Goal: Information Seeking & Learning: Check status

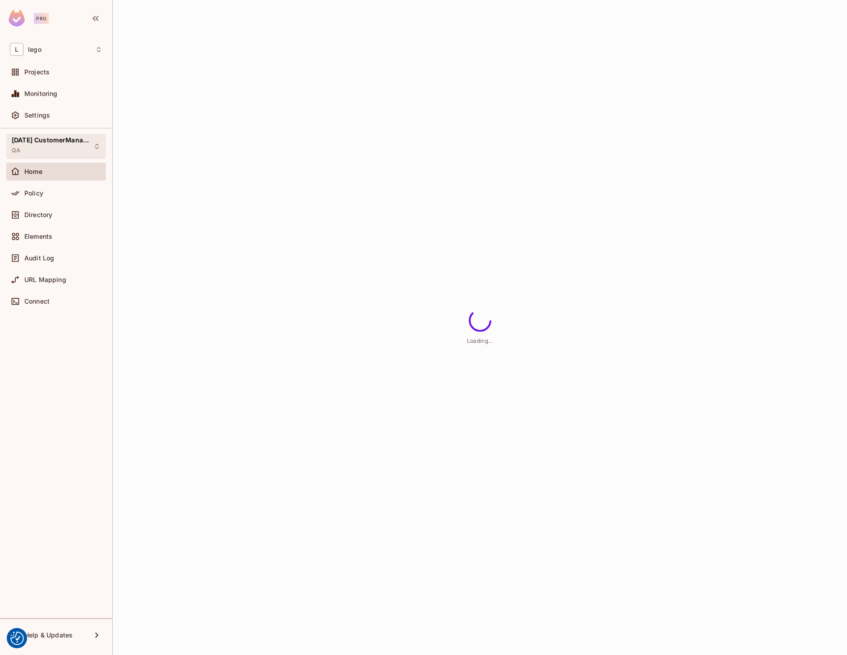
click at [73, 145] on div "[DATE] CustomerManagement QA" at bounding box center [51, 146] width 78 height 19
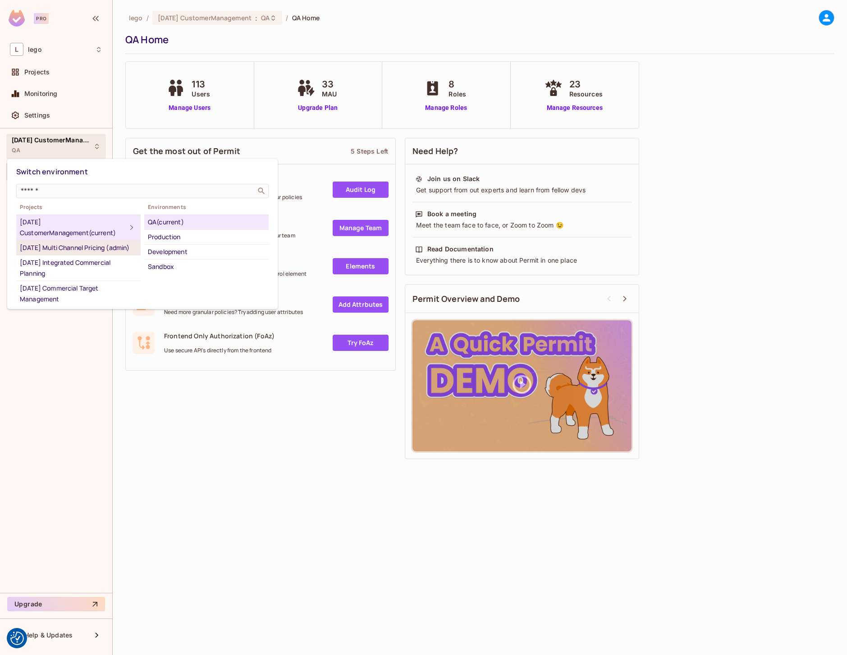
click at [76, 253] on div "[DATE] Multi Channel Pricing (admin)" at bounding box center [78, 248] width 117 height 11
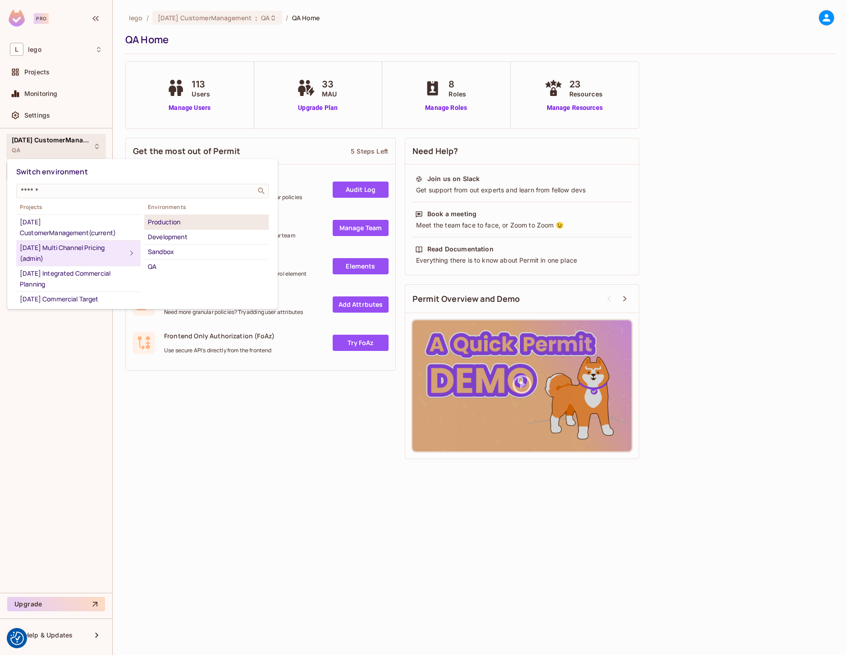
click at [174, 225] on div "Production" at bounding box center [206, 222] width 117 height 11
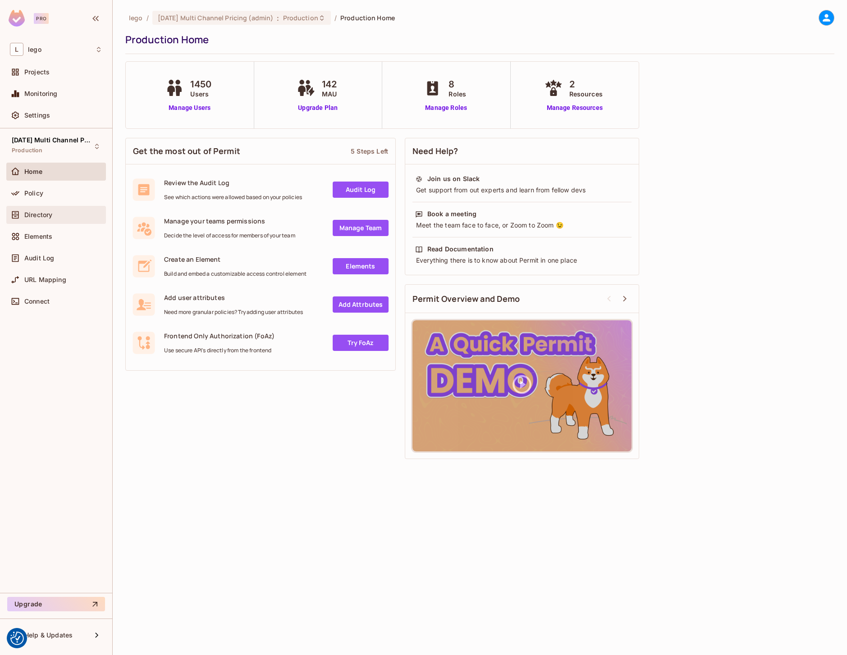
click at [38, 219] on div "Directory" at bounding box center [56, 215] width 92 height 11
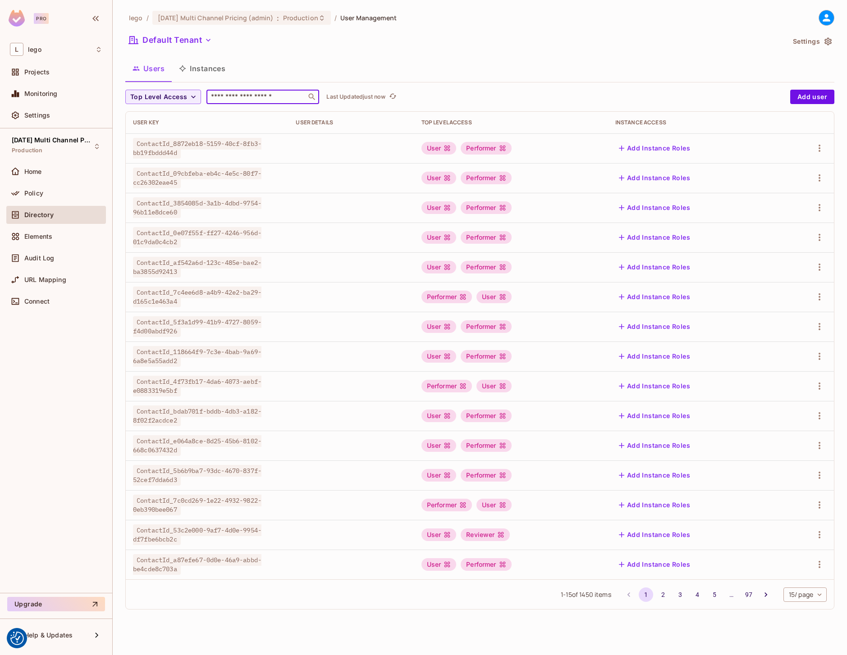
click at [241, 96] on input "text" at bounding box center [256, 96] width 95 height 9
paste input "**********"
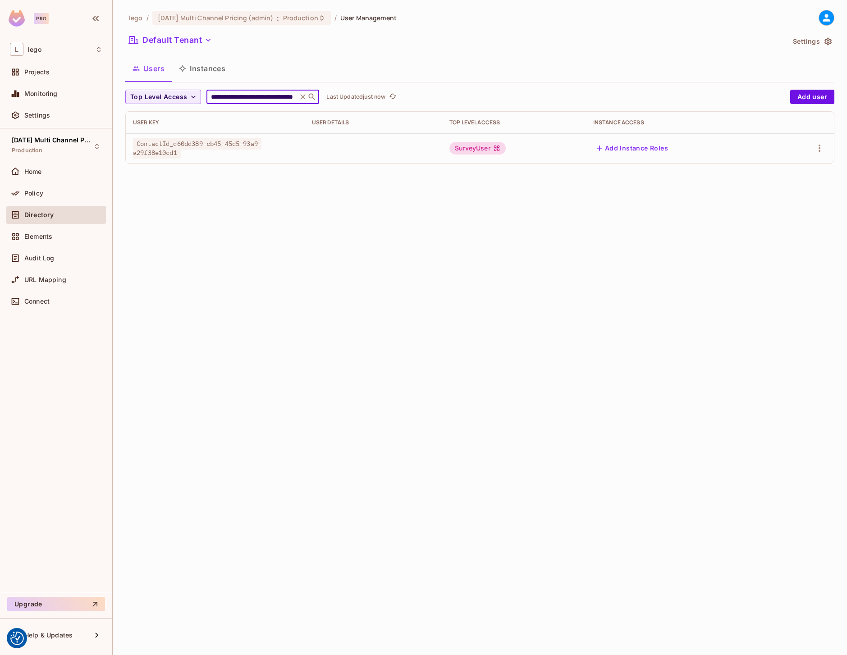
type input "**********"
click at [468, 208] on div "**********" at bounding box center [480, 327] width 734 height 655
click at [624, 60] on div "Users Instances" at bounding box center [479, 68] width 709 height 23
click at [821, 146] on icon "button" at bounding box center [819, 148] width 11 height 11
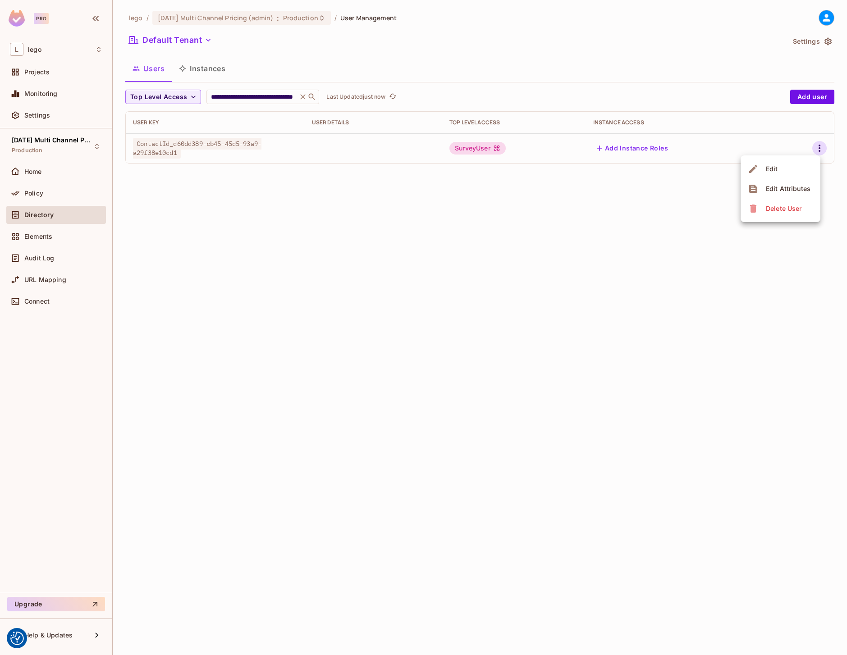
click at [713, 81] on div at bounding box center [423, 327] width 847 height 655
click at [820, 41] on button "Settings" at bounding box center [811, 41] width 45 height 14
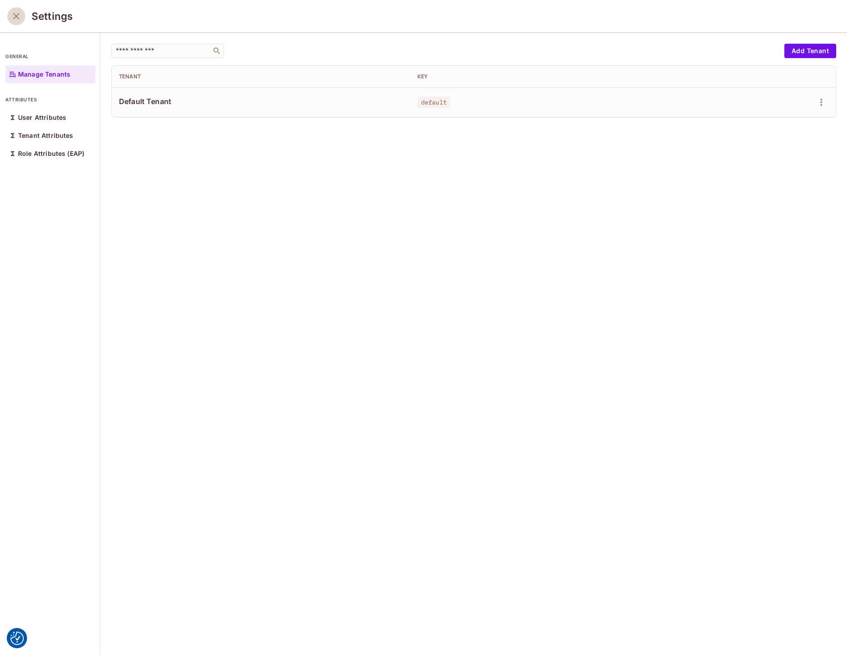
click at [17, 11] on icon "close" at bounding box center [16, 16] width 11 height 11
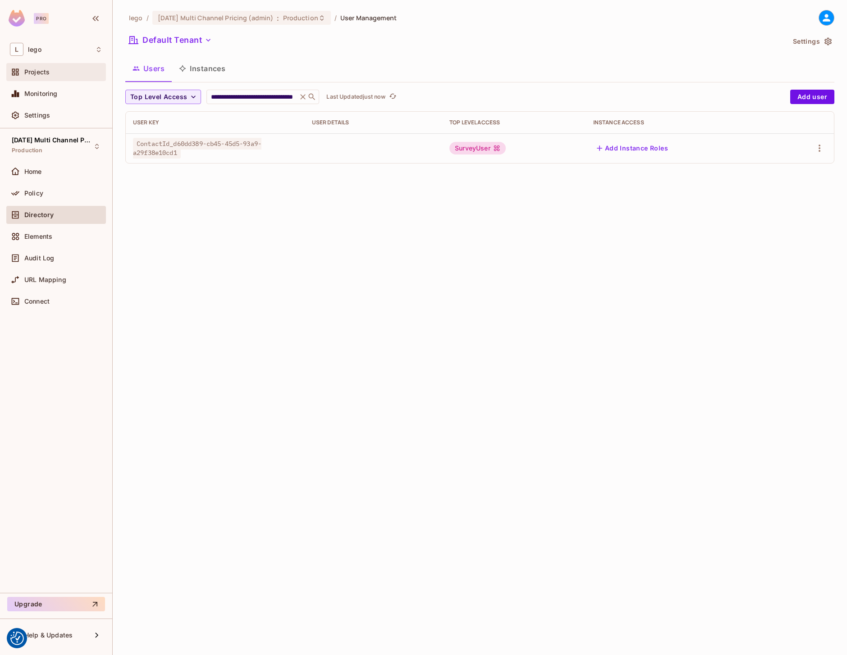
click at [50, 77] on div "Projects" at bounding box center [56, 72] width 92 height 11
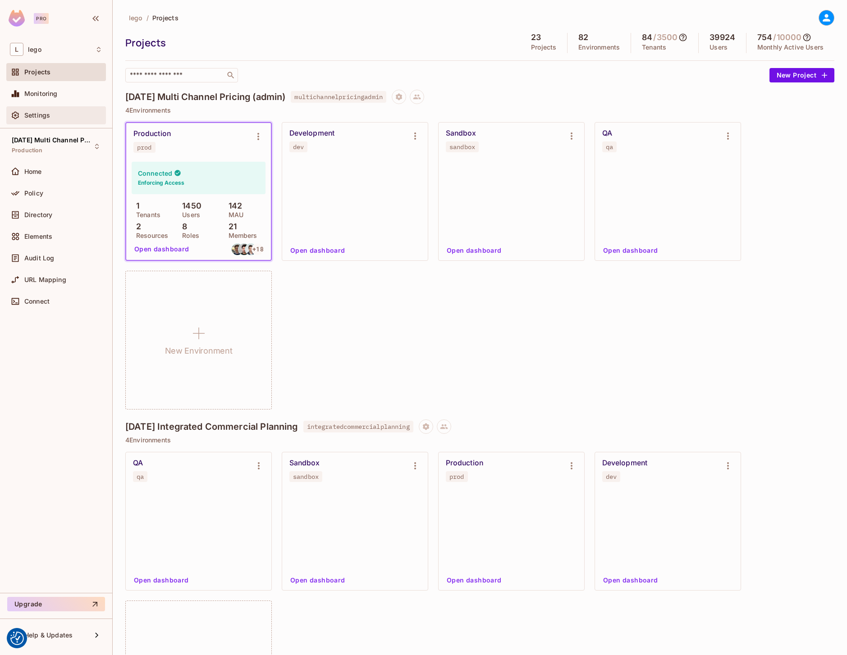
click at [34, 114] on span "Settings" at bounding box center [37, 115] width 26 height 7
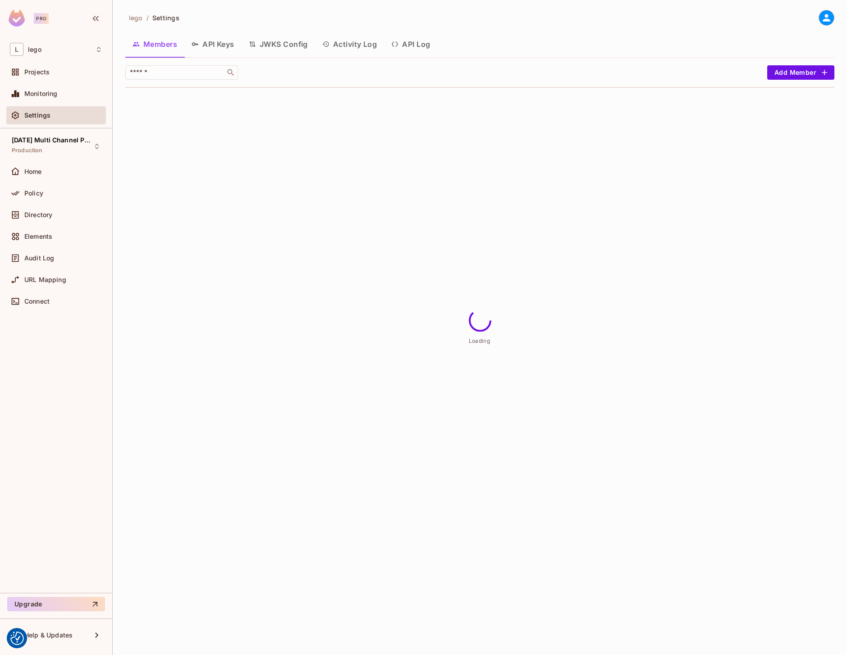
click at [408, 47] on button "API Log" at bounding box center [410, 44] width 53 height 23
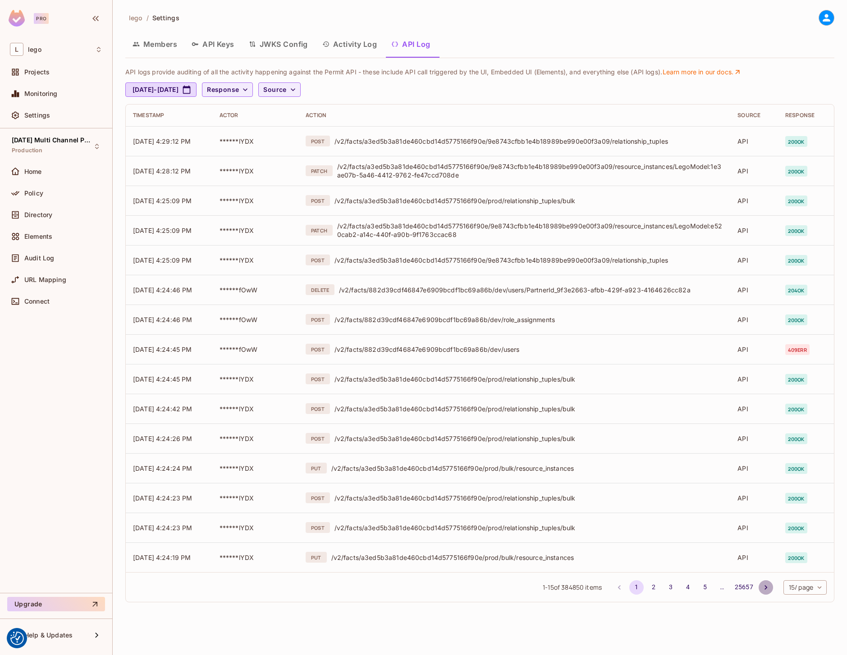
click at [762, 586] on icon "Go to next page" at bounding box center [765, 587] width 9 height 9
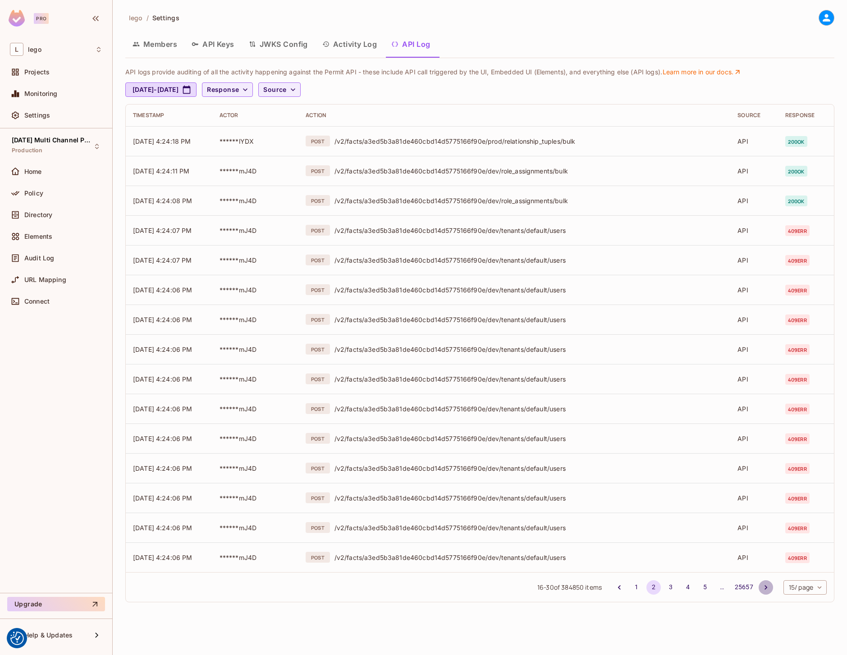
click at [762, 586] on icon "Go to next page" at bounding box center [765, 587] width 9 height 9
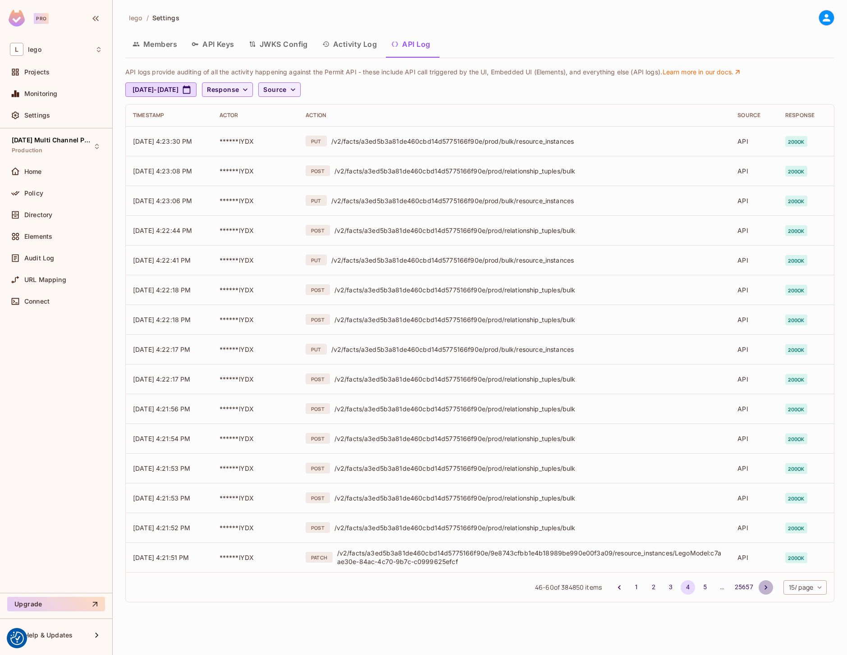
click at [762, 586] on icon "Go to next page" at bounding box center [765, 587] width 9 height 9
